Goal: Task Accomplishment & Management: Use online tool/utility

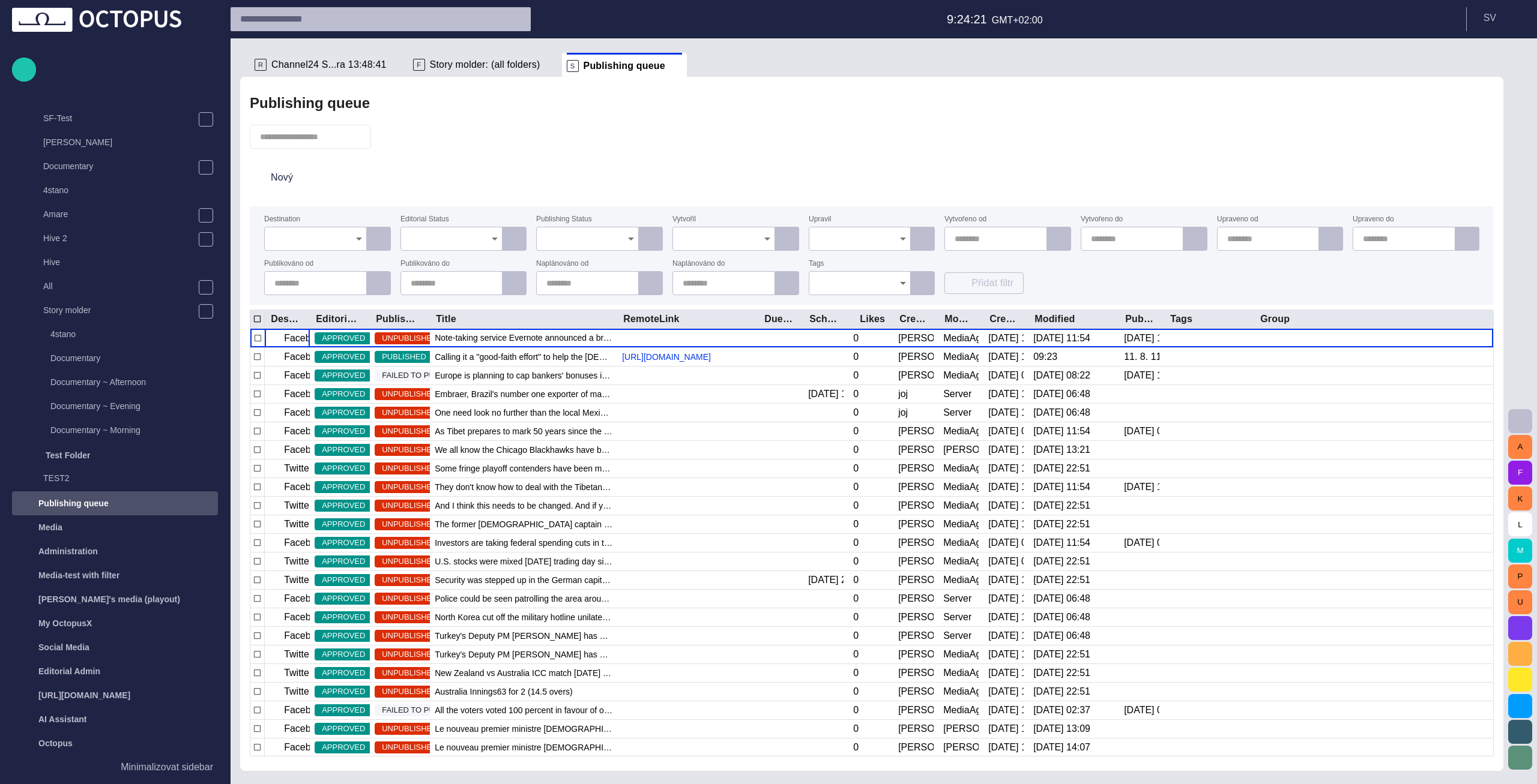
scroll to position [356, 0]
click at [394, 136] on span "button" at bounding box center [387, 137] width 12 height 12
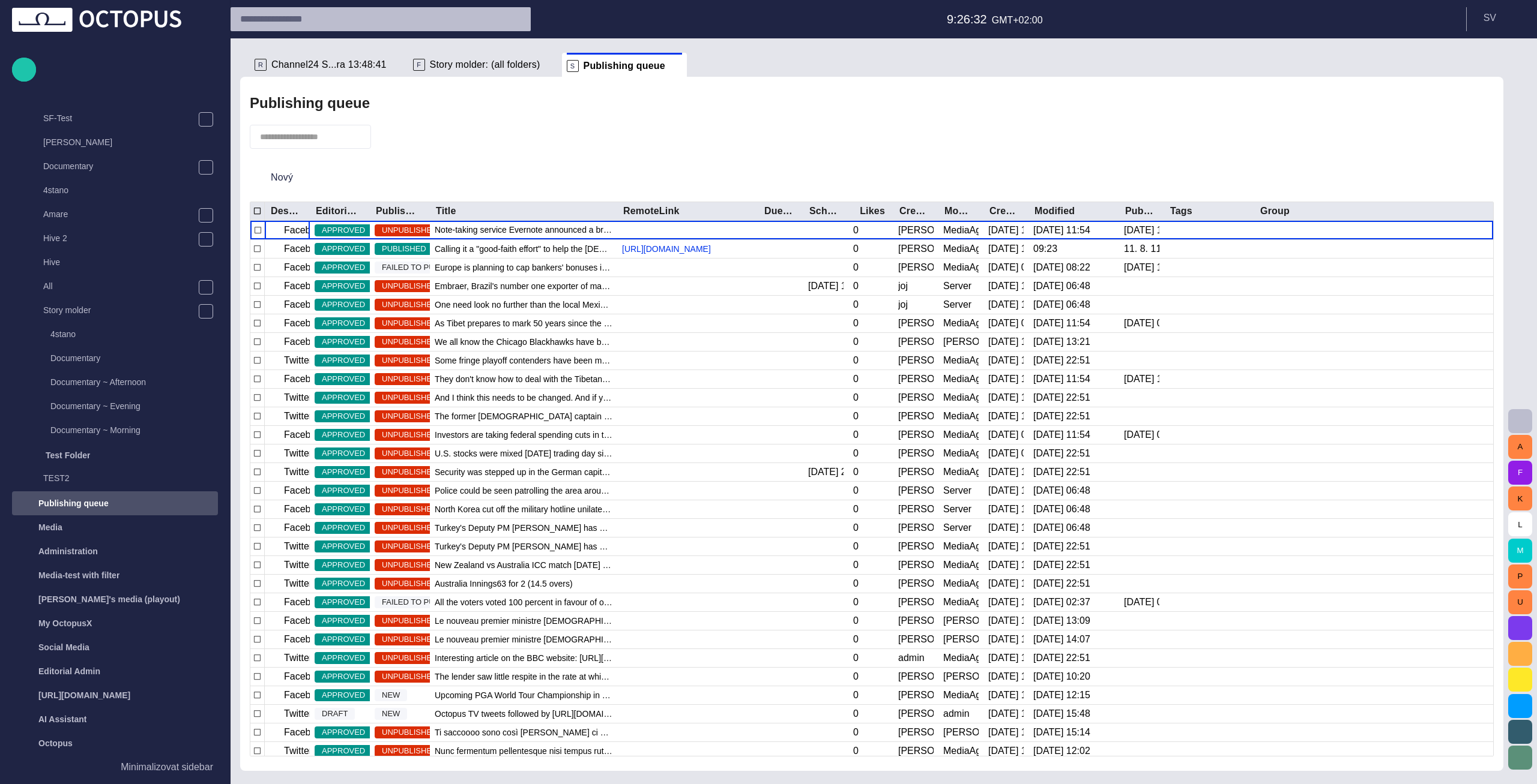
click at [430, 58] on span "Story molder: (all folders)" at bounding box center [485, 64] width 110 height 12
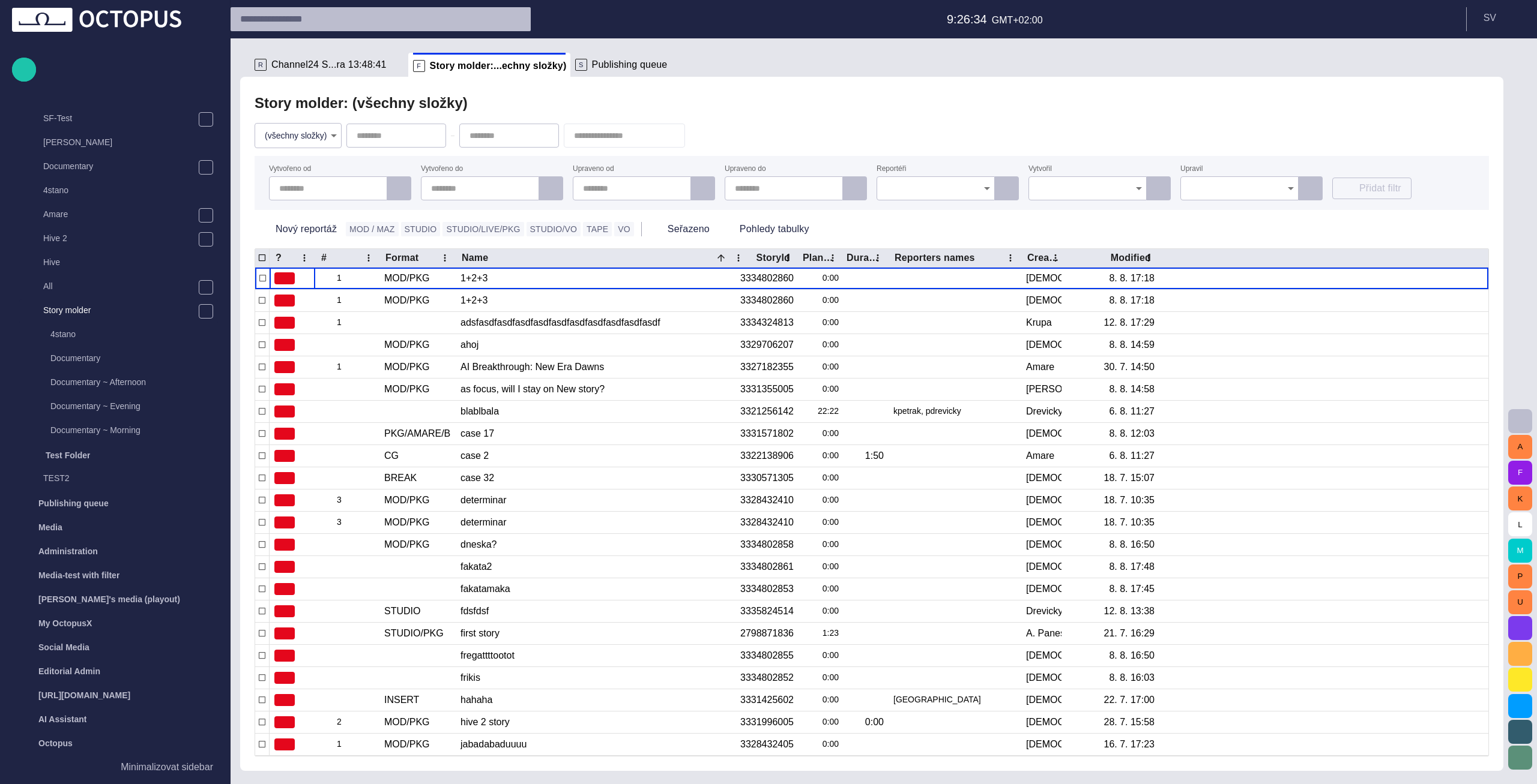
scroll to position [240, 0]
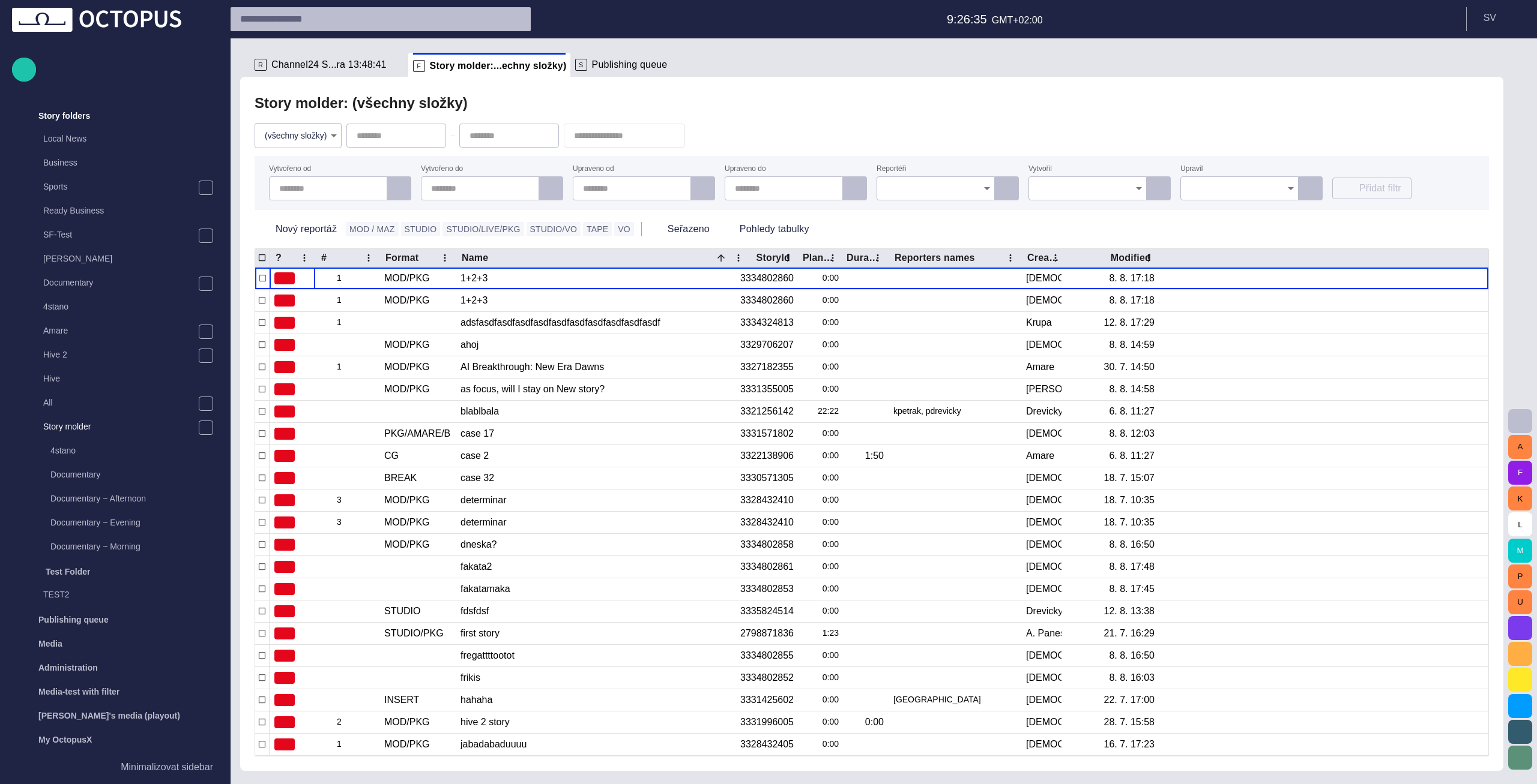
click at [331, 67] on span "Channel24 S...ra 13:48:41" at bounding box center [328, 64] width 115 height 12
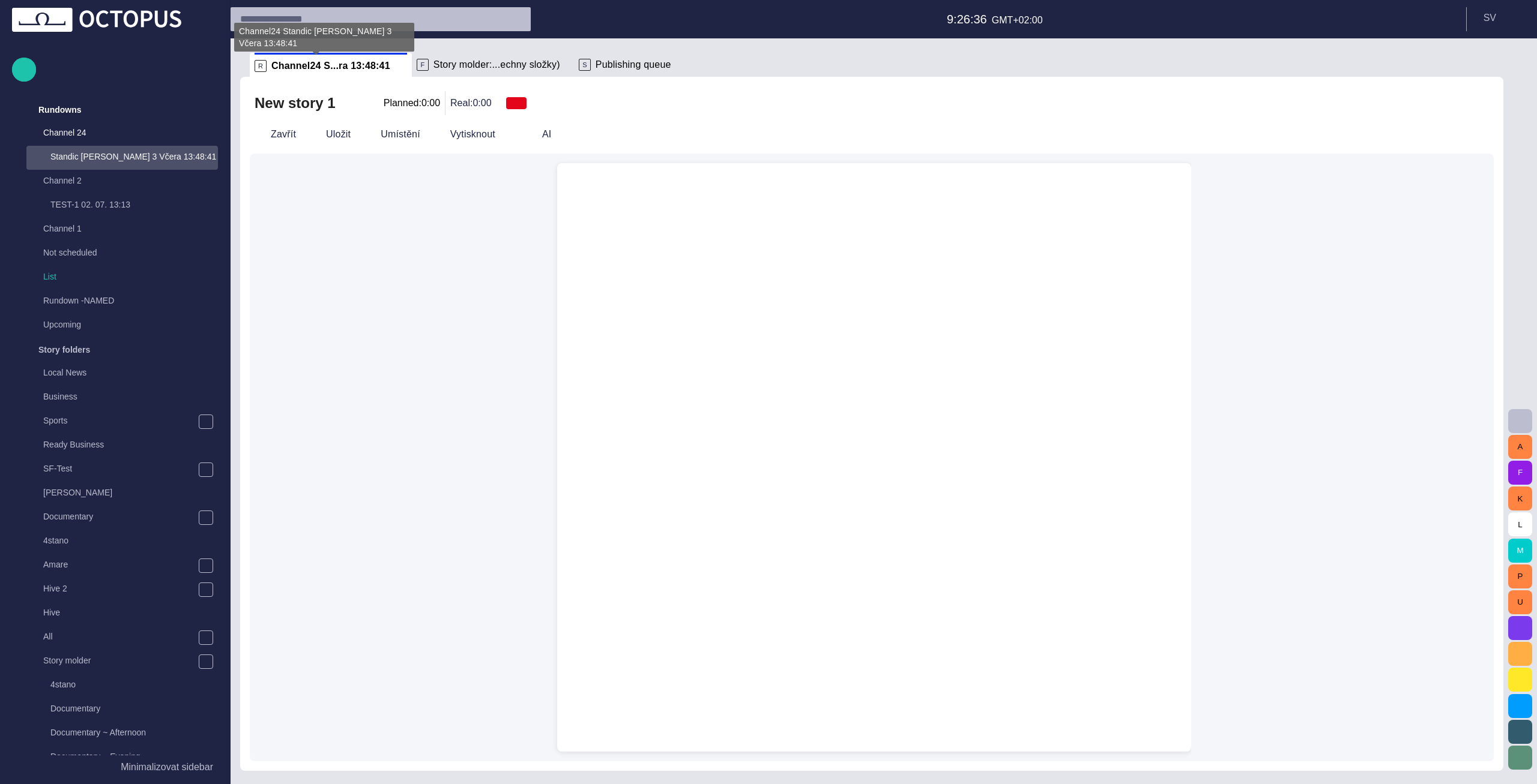
scroll to position [0, 0]
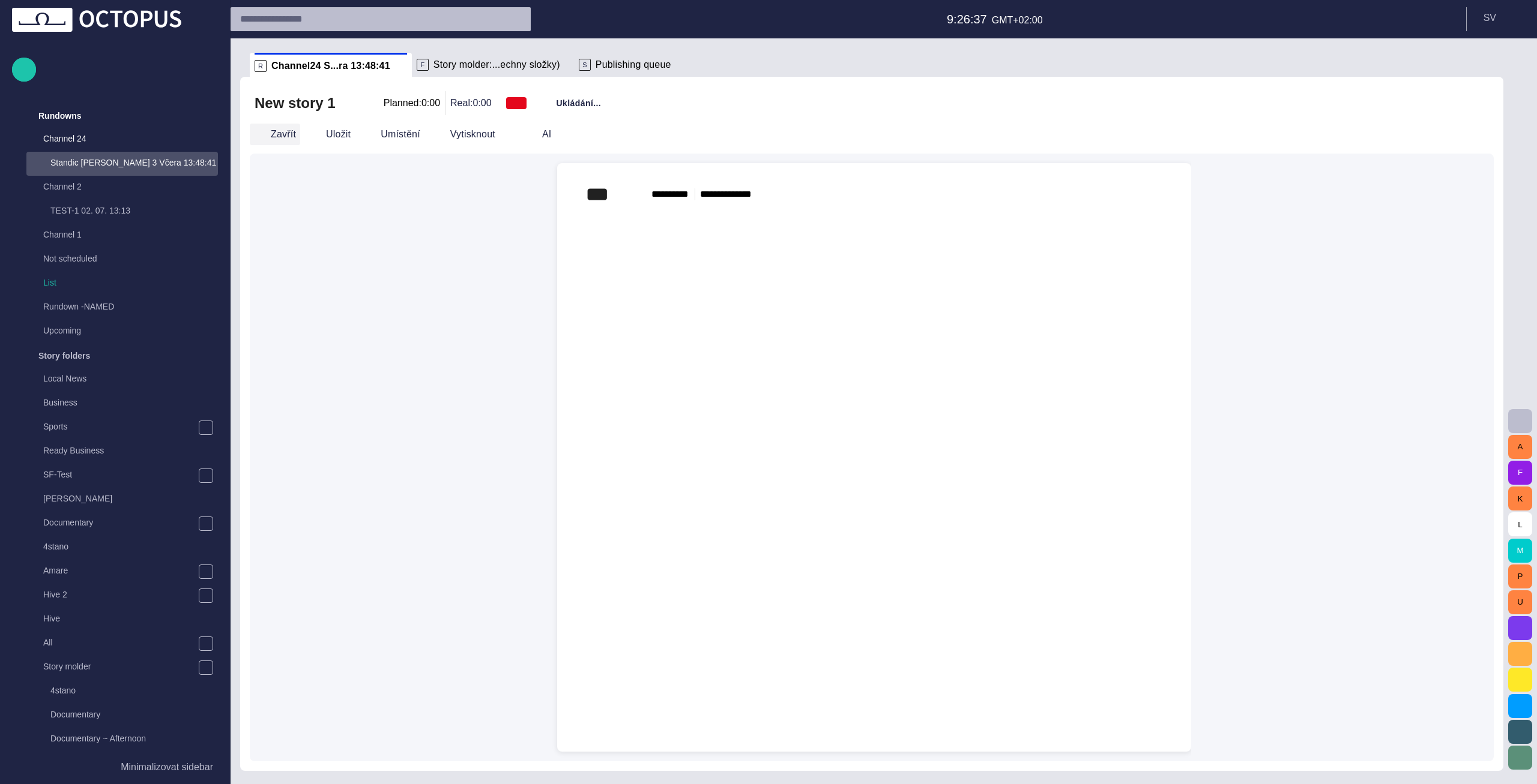
click at [283, 141] on button "Zavřít" at bounding box center [275, 134] width 51 height 22
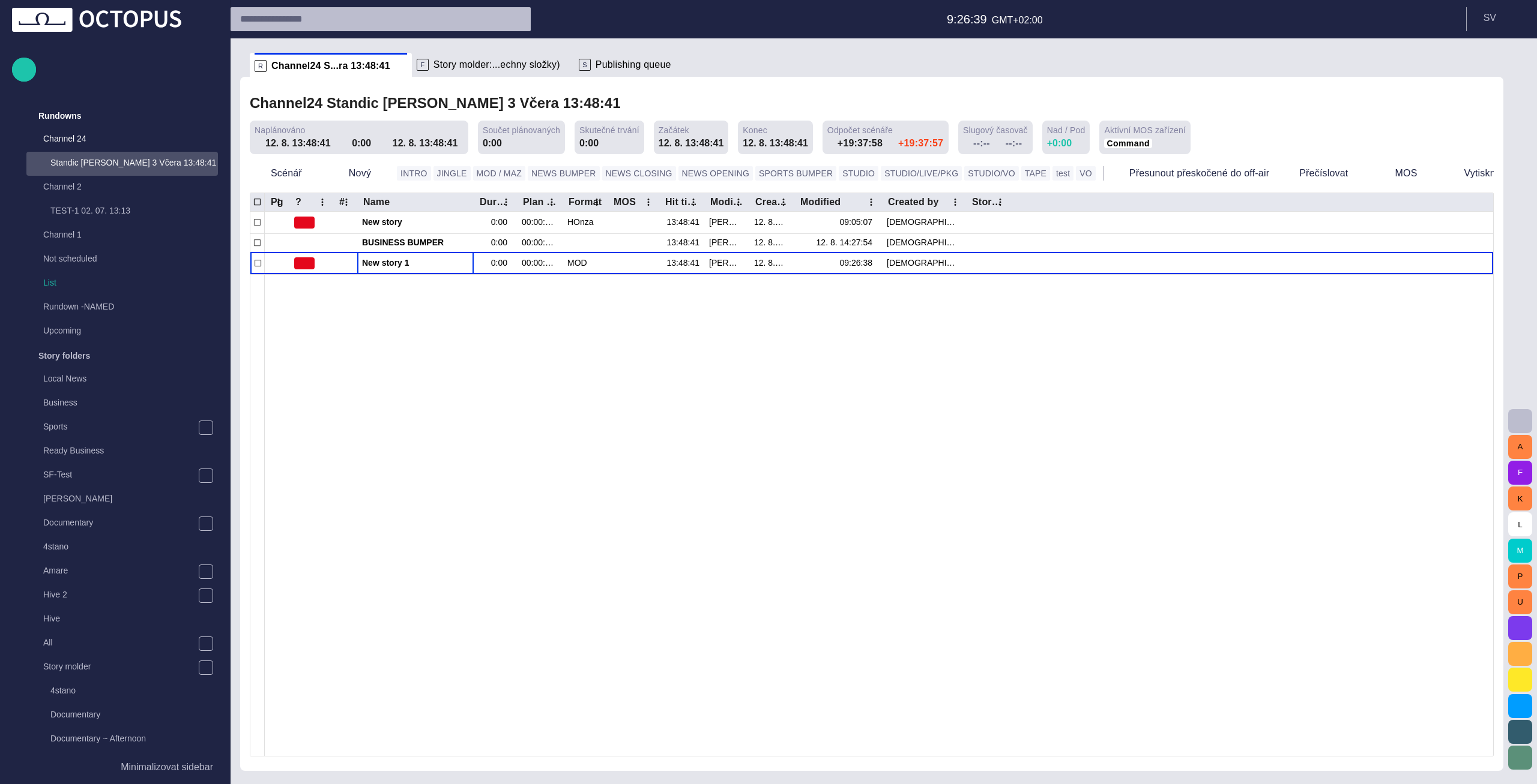
click at [596, 64] on span "Publishing queue" at bounding box center [633, 64] width 76 height 12
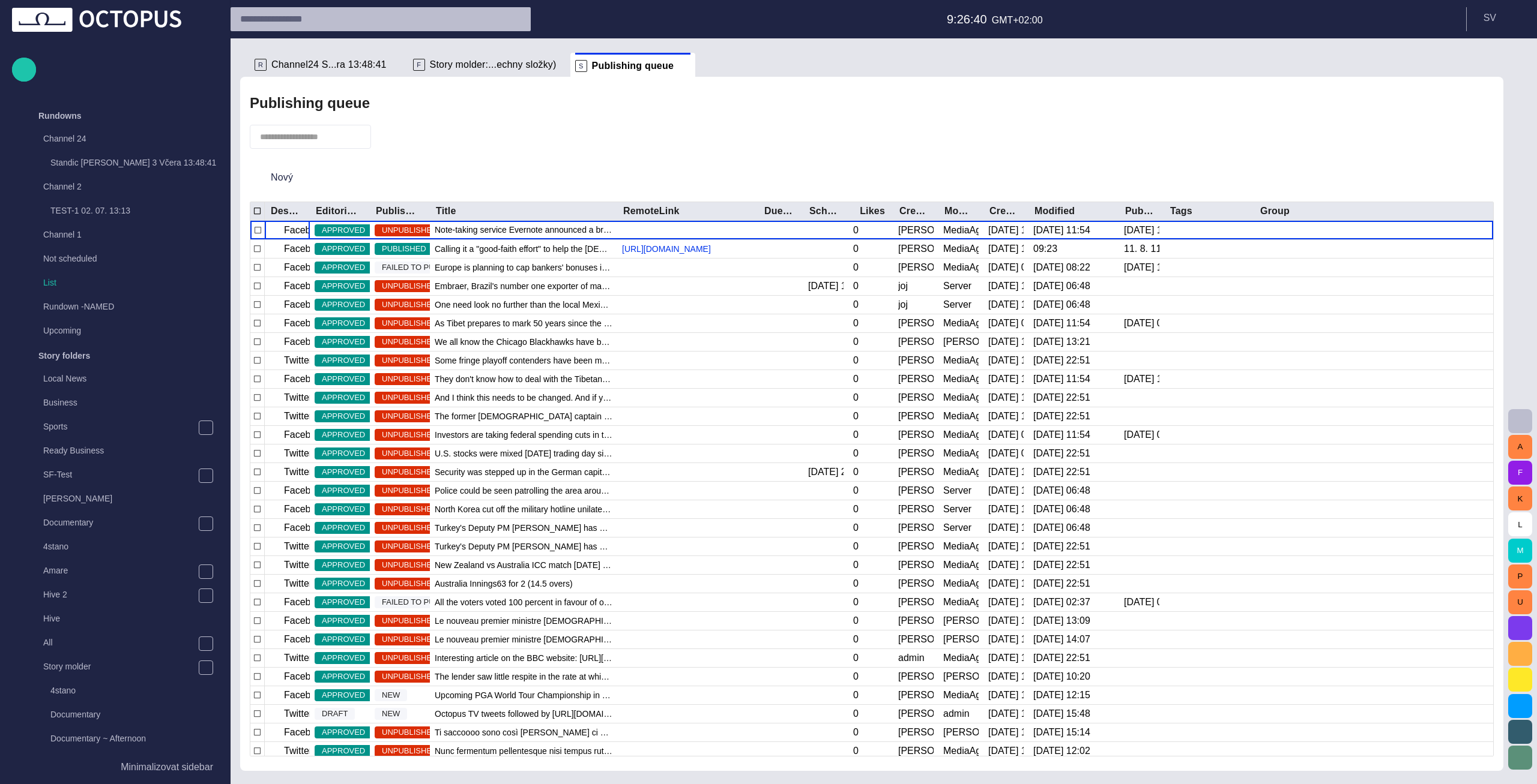
scroll to position [355, 0]
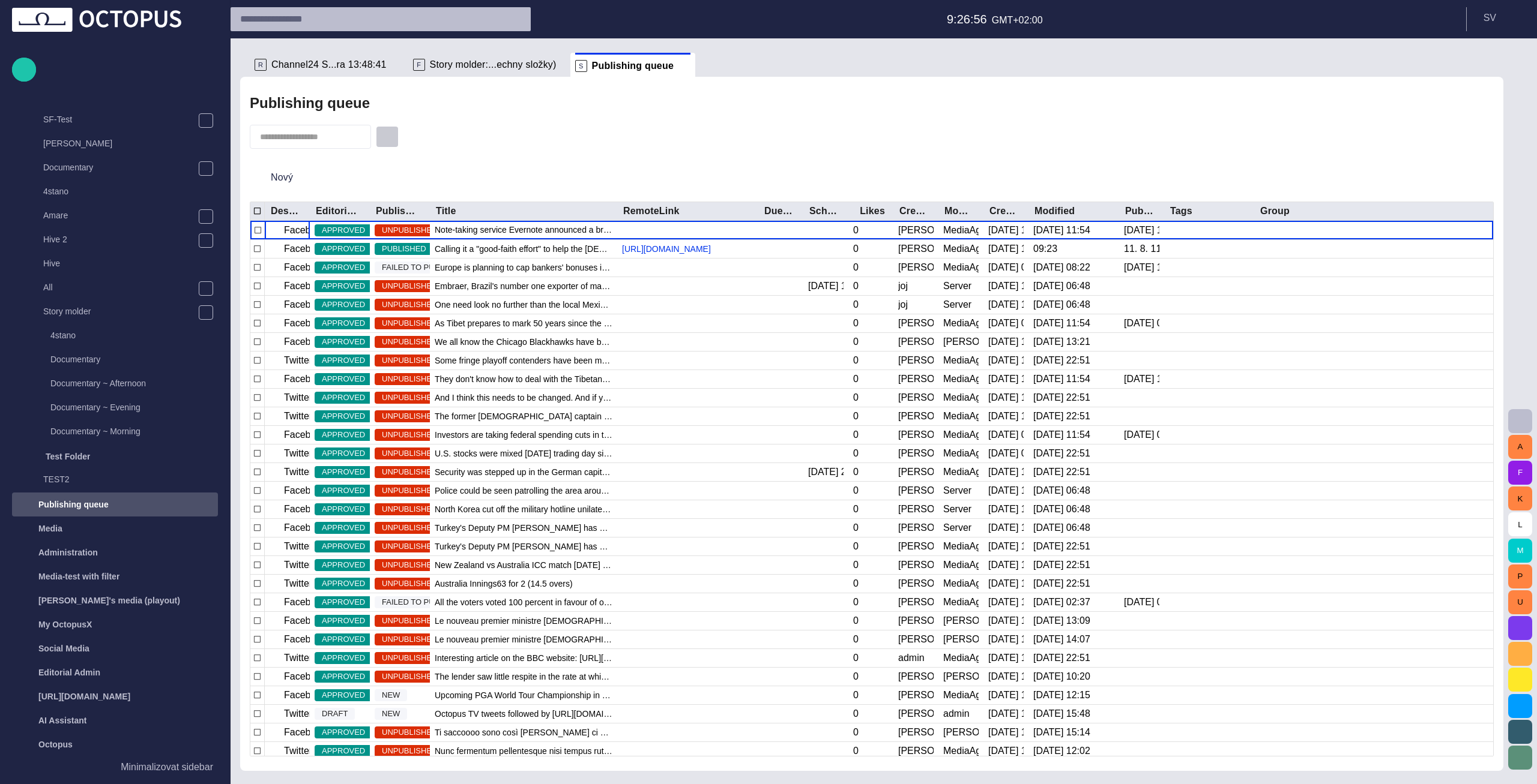
click at [394, 136] on span "button" at bounding box center [387, 137] width 12 height 12
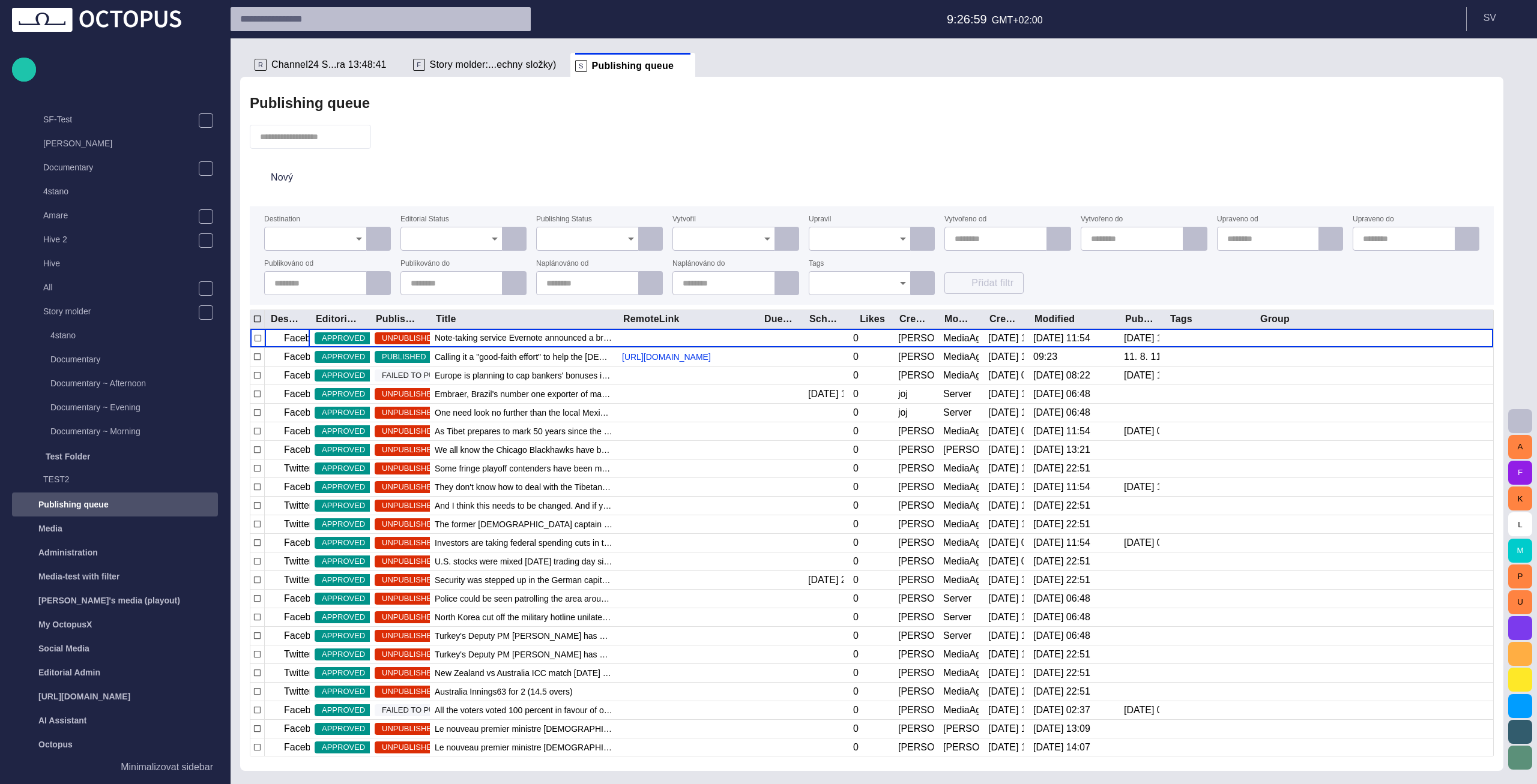
click at [569, 241] on input "Publishing Status" at bounding box center [582, 238] width 74 height 12
click at [501, 176] on div "Nový" at bounding box center [871, 177] width 1244 height 38
click at [389, 136] on button "button" at bounding box center [387, 137] width 23 height 22
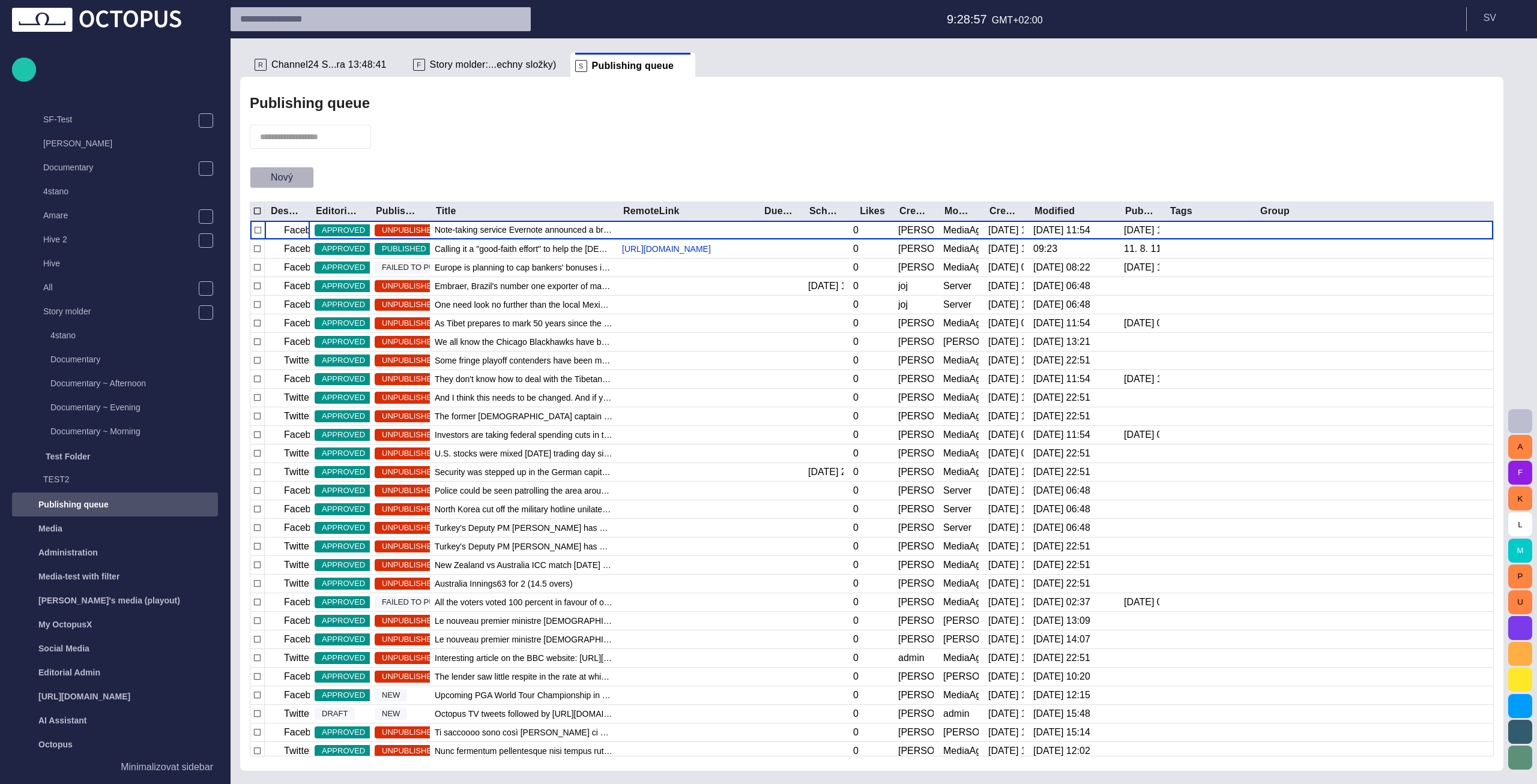
click at [286, 181] on button "Nový" at bounding box center [282, 177] width 64 height 22
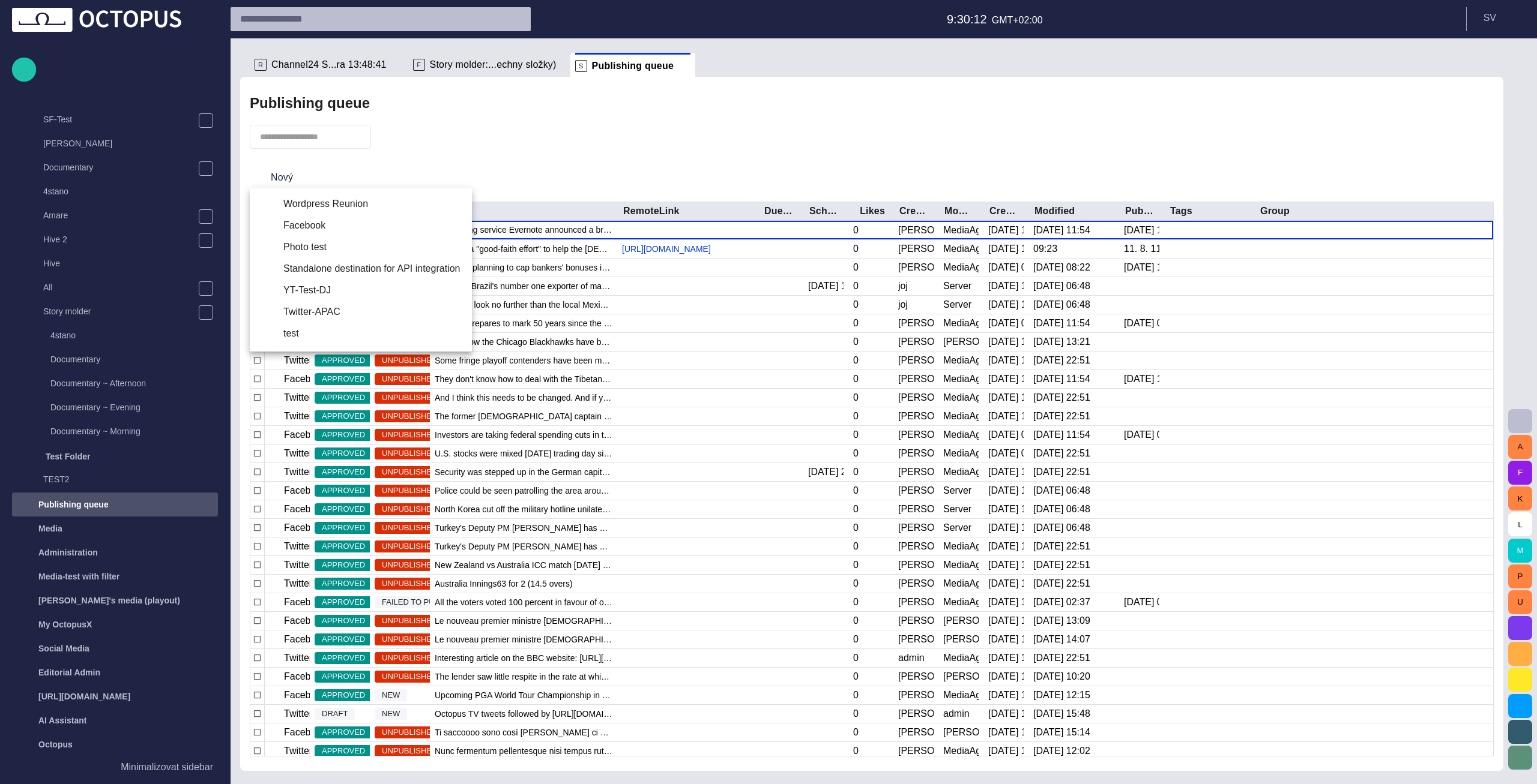
click at [512, 134] on div at bounding box center [768, 392] width 1537 height 784
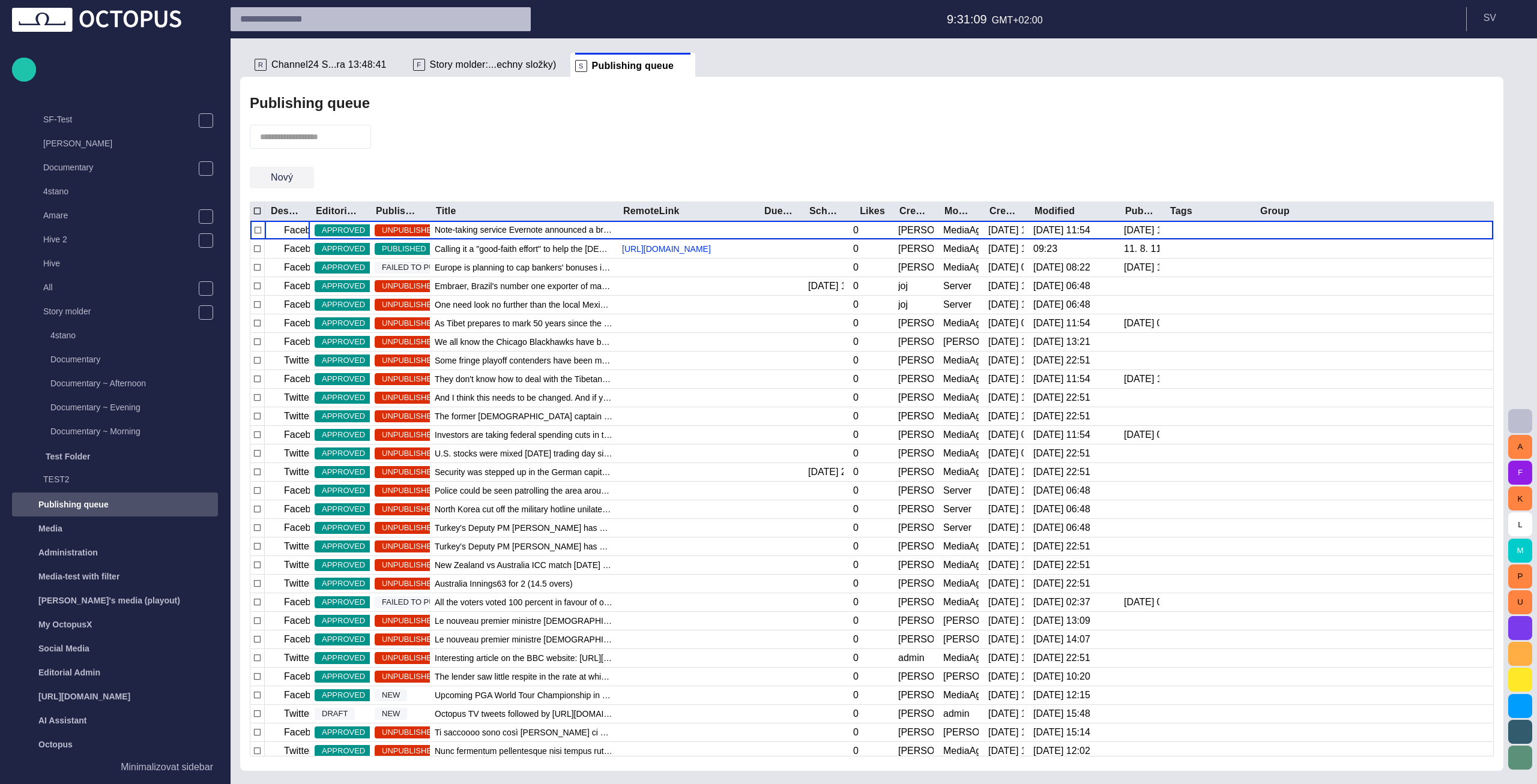
click at [281, 174] on button "Nový" at bounding box center [282, 177] width 64 height 22
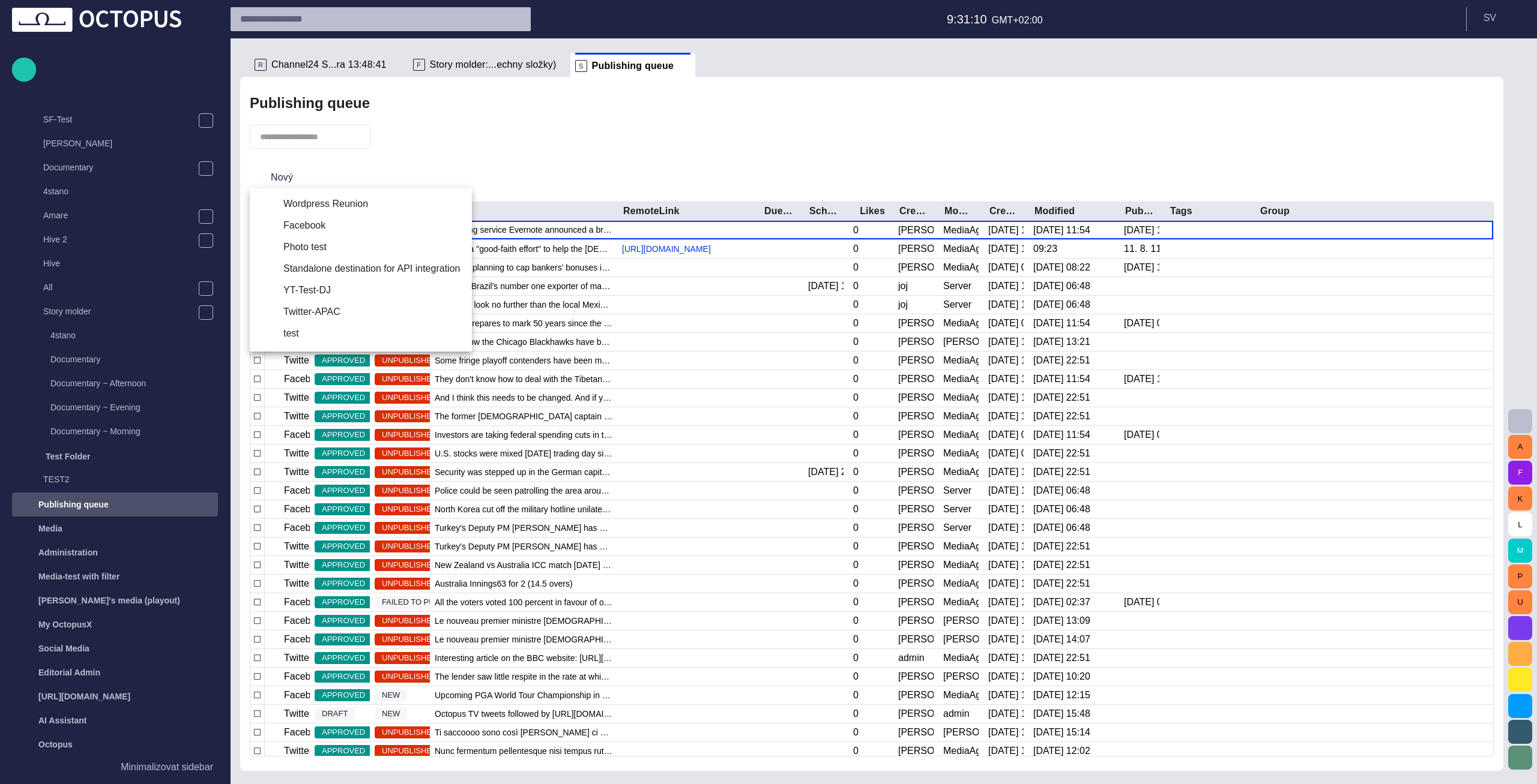
click at [311, 249] on li "Photo test" at bounding box center [361, 247] width 222 height 22
click at [448, 139] on div at bounding box center [768, 392] width 1537 height 784
